Goal: Transaction & Acquisition: Purchase product/service

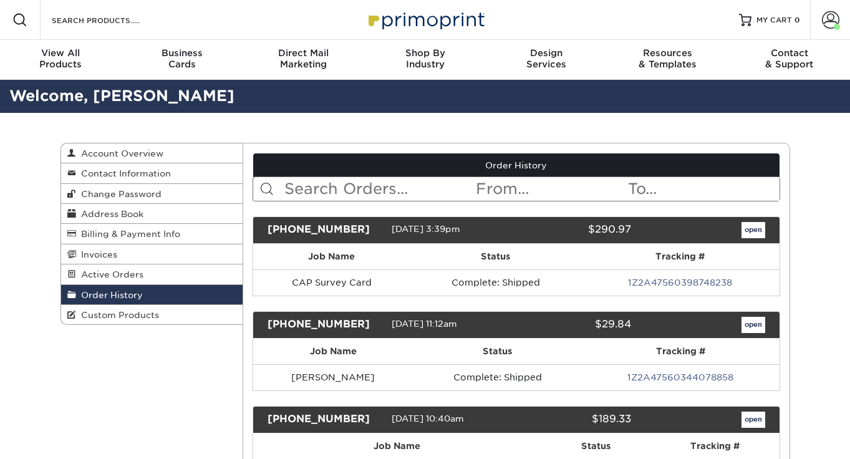
click at [311, 183] on input "text" at bounding box center [378, 189] width 191 height 24
type input "join our team"
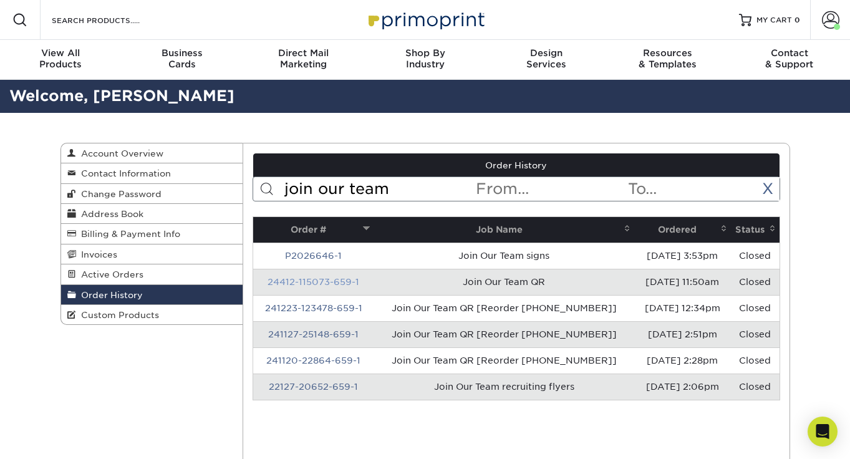
click at [335, 279] on link "24412-115073-659-1" at bounding box center [313, 282] width 92 height 10
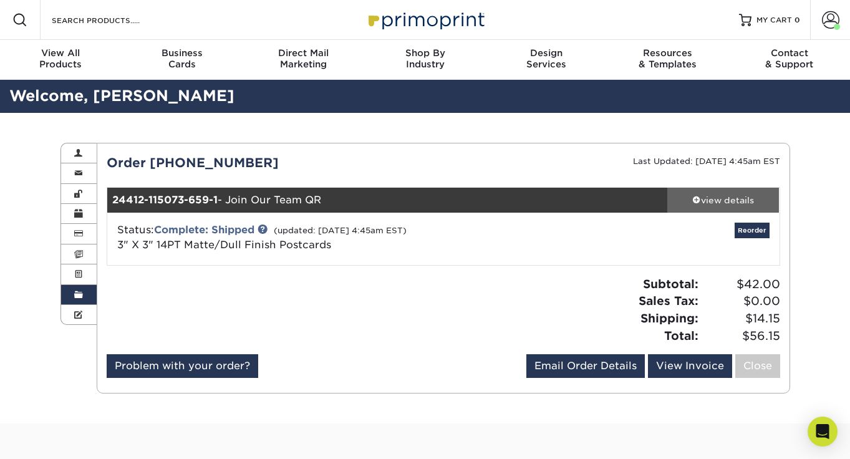
click at [714, 203] on div "view details" at bounding box center [723, 200] width 112 height 12
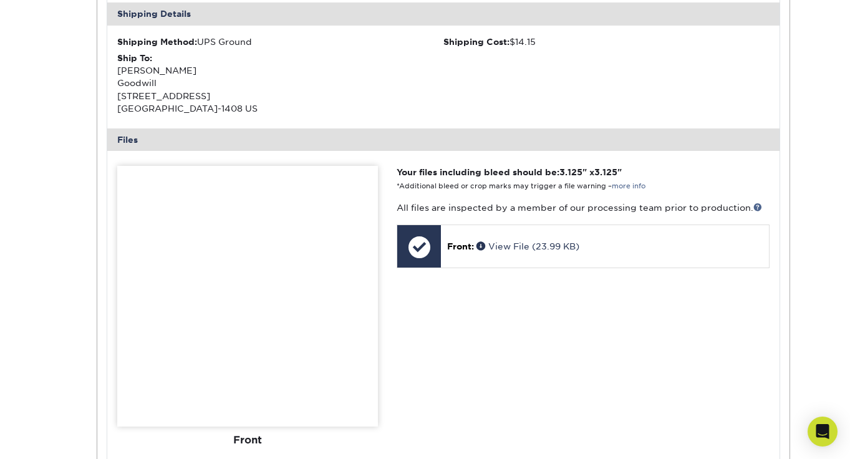
scroll to position [499, 0]
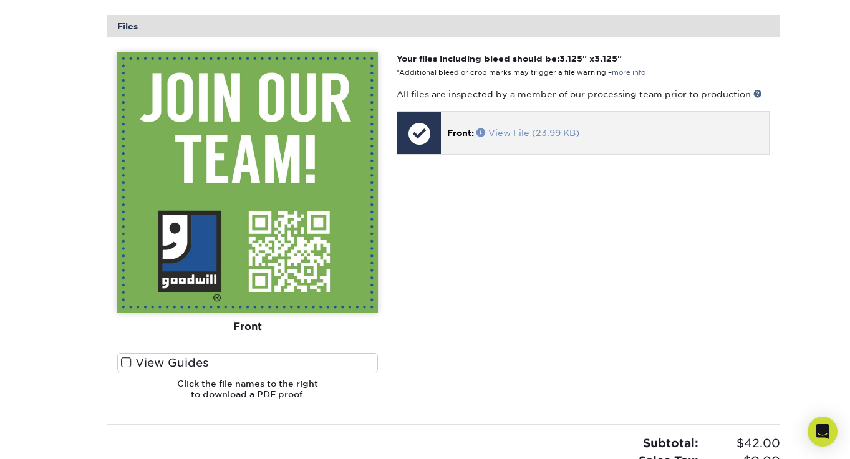
click at [510, 133] on link "View File (23.99 KB)" at bounding box center [527, 133] width 103 height 10
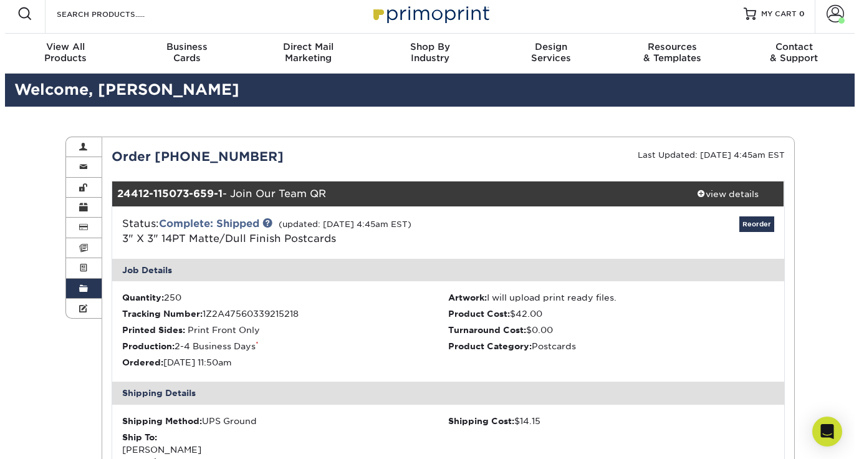
scroll to position [0, 0]
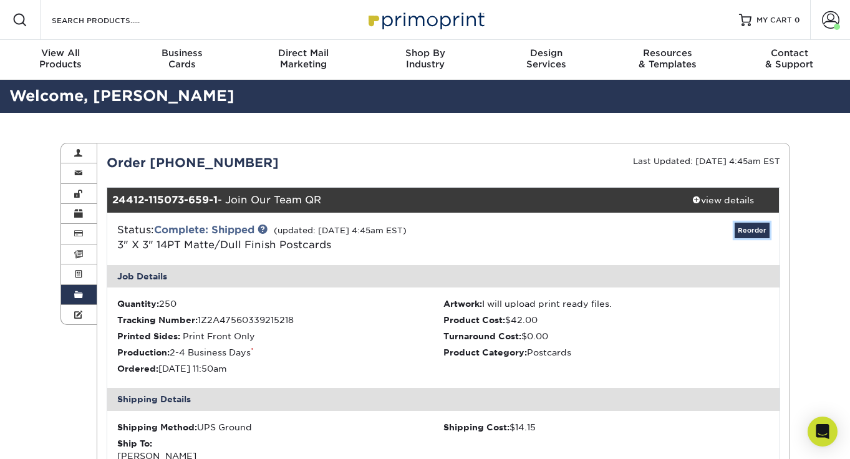
drag, startPoint x: 753, startPoint y: 229, endPoint x: 647, endPoint y: 257, distance: 109.5
click at [753, 229] on link "Reorder" at bounding box center [751, 231] width 35 height 16
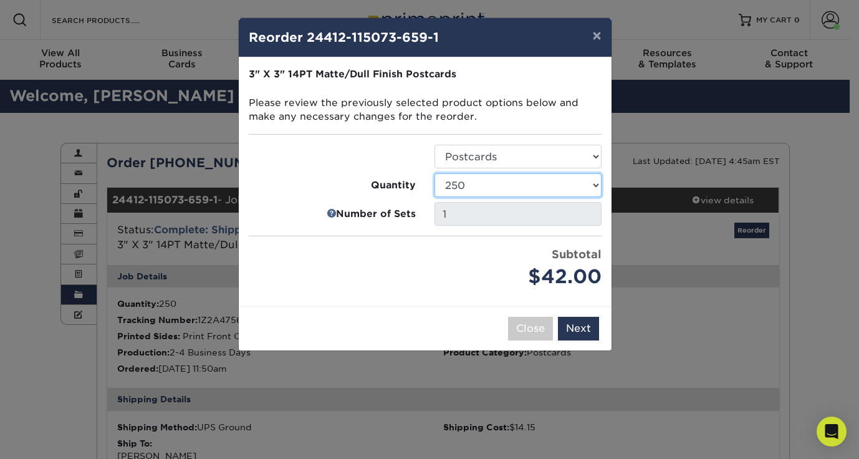
click at [474, 186] on select "100 250 500 1000 2500 5000 10000 15000 20000 25000" at bounding box center [518, 185] width 167 height 24
click at [435, 173] on select "100 250 500 1000 2500 5000 10000 15000 20000 25000" at bounding box center [518, 185] width 167 height 24
